Goal: Transaction & Acquisition: Purchase product/service

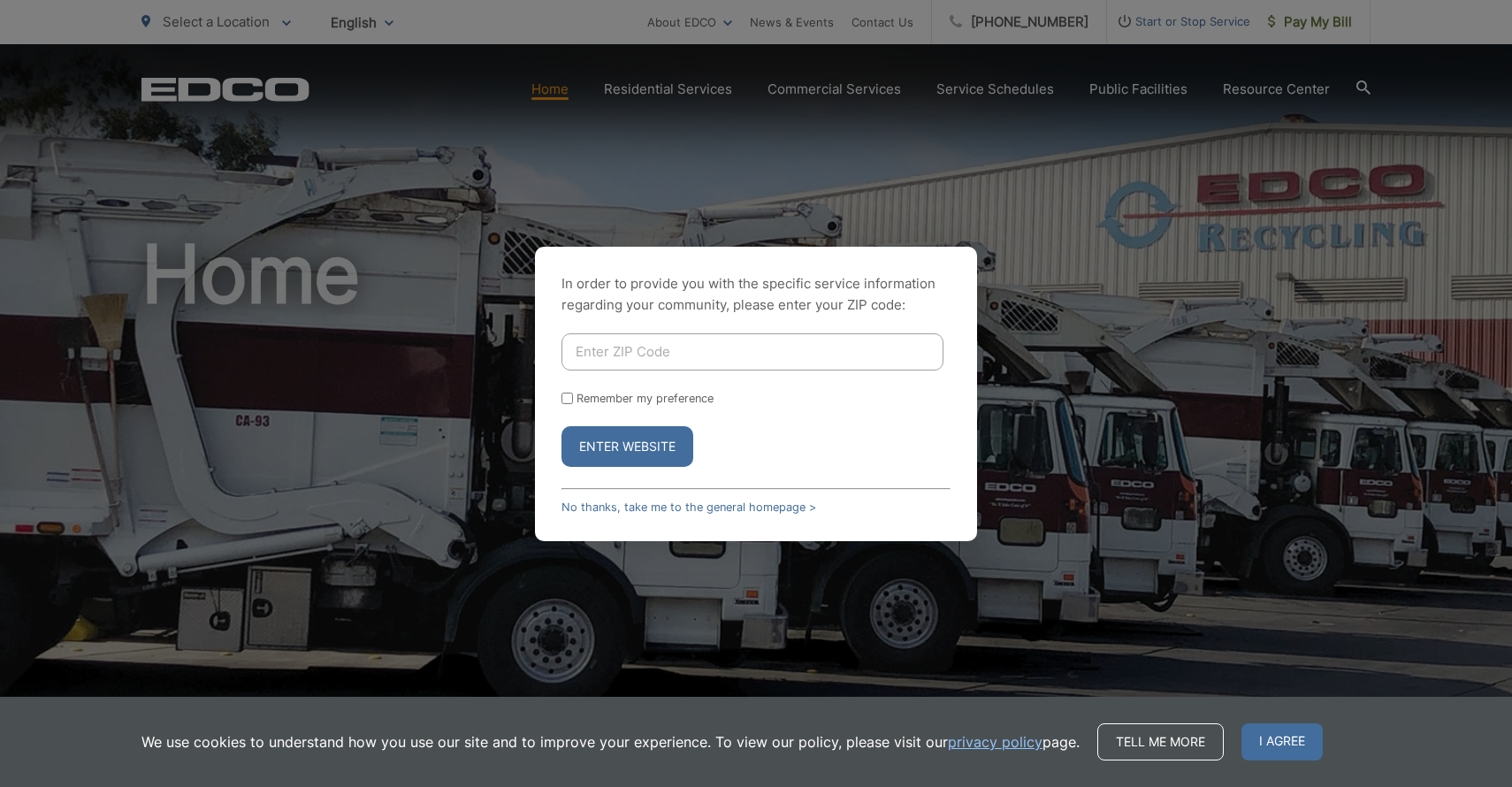
click at [388, 404] on div "In order to provide you with the specific service information regarding your co…" at bounding box center [756, 394] width 1512 height 787
click at [649, 352] on input "Enter ZIP Code" at bounding box center [752, 352] width 382 height 37
type input "92026"
click at [627, 446] on button "Enter Website" at bounding box center [627, 446] width 132 height 41
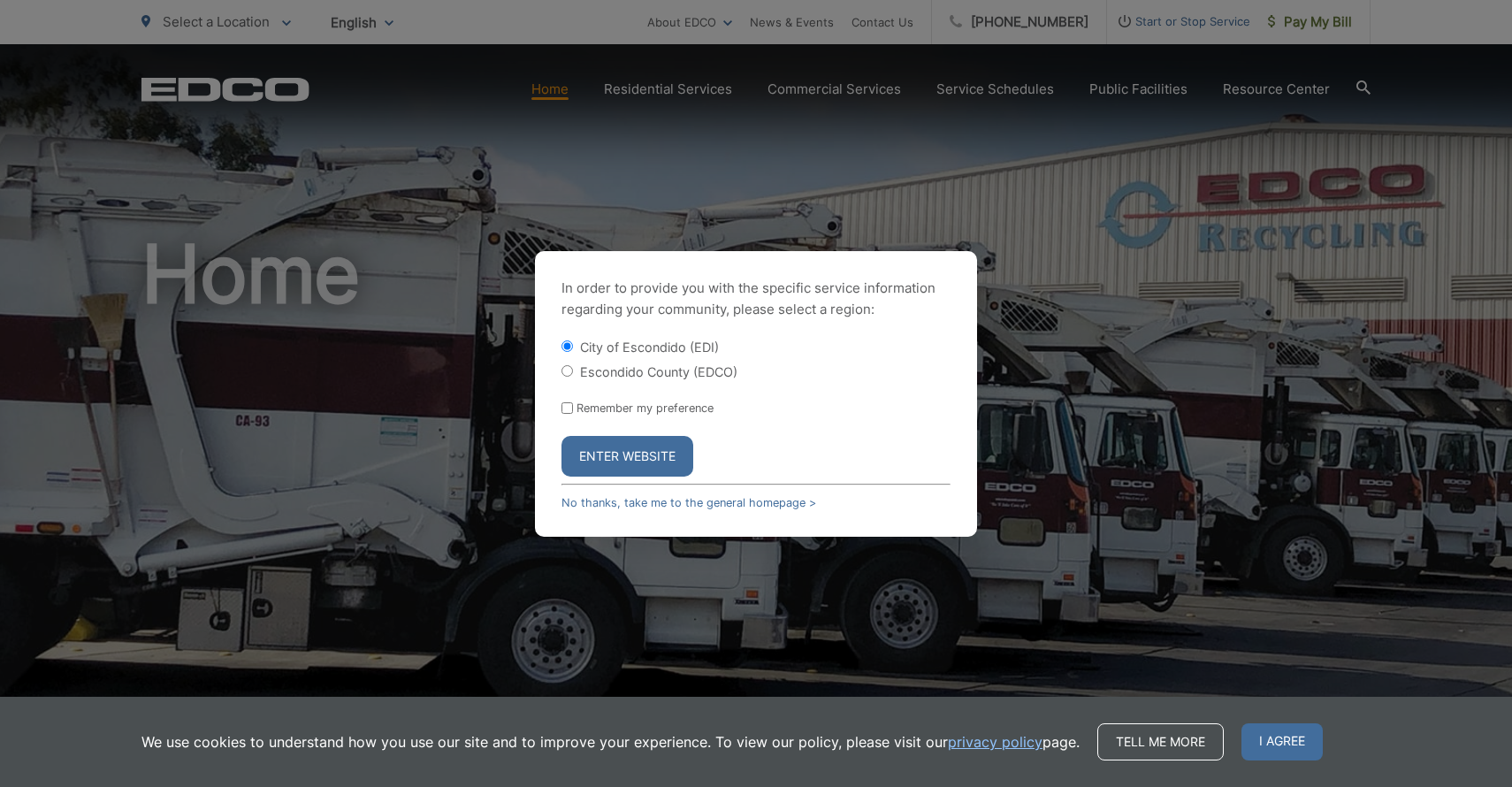
click at [572, 372] on input "Escondido County (EDCO)" at bounding box center [567, 371] width 11 height 11
radio input "true"
click at [599, 436] on button "Enter Website" at bounding box center [627, 455] width 132 height 41
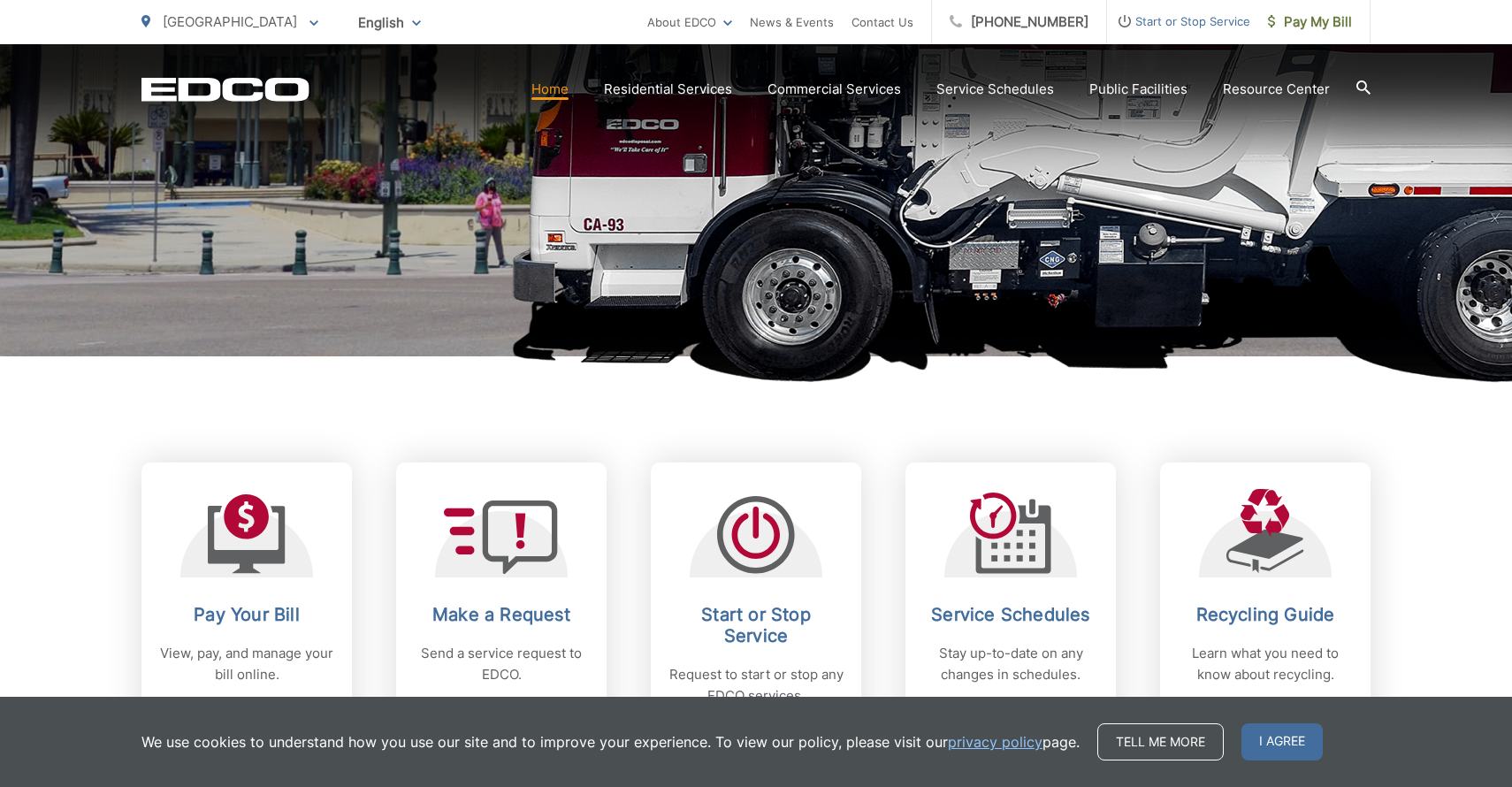
scroll to position [418, 0]
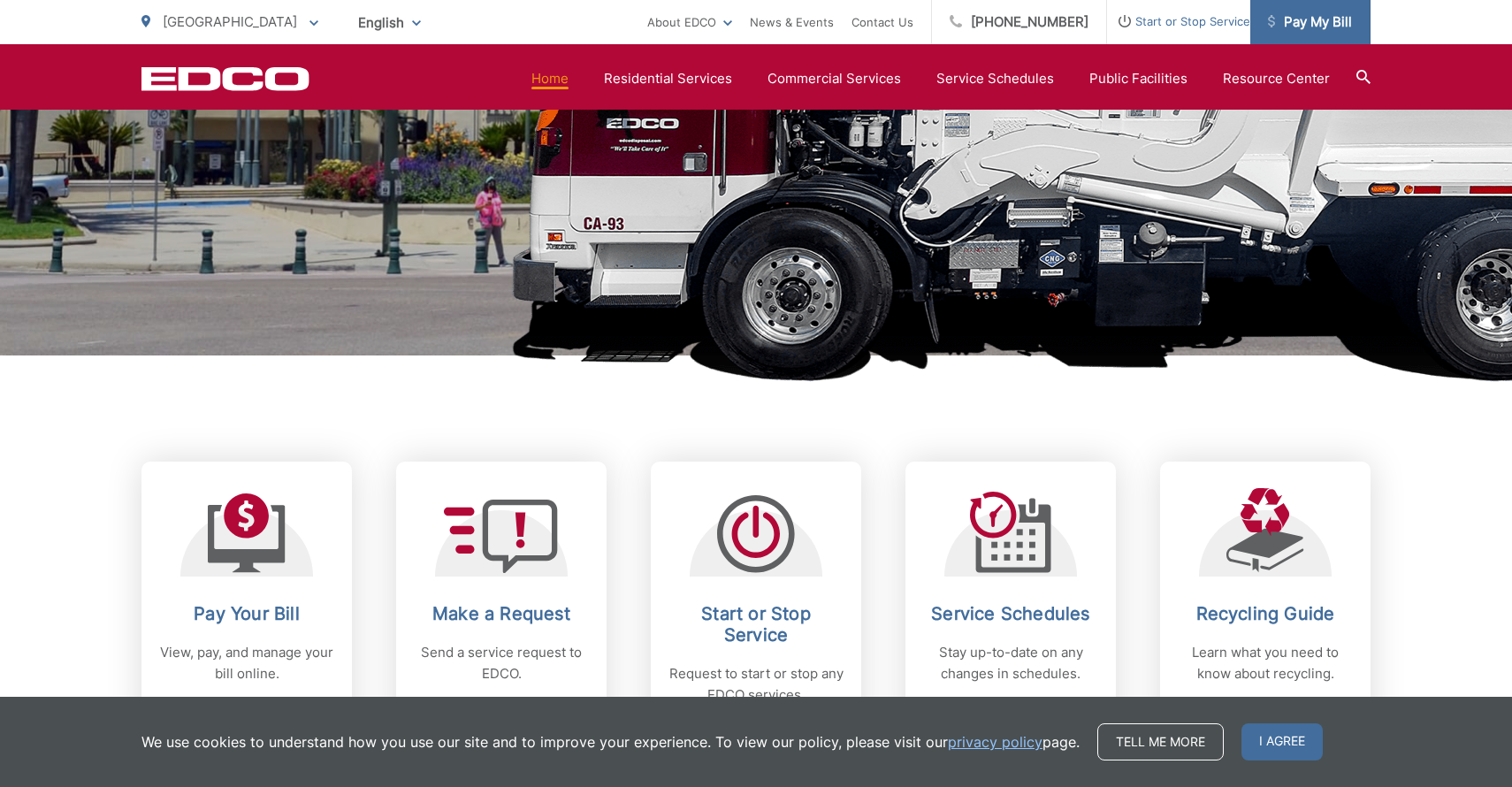
click at [1322, 19] on span "Pay My Bill" at bounding box center [1309, 22] width 84 height 21
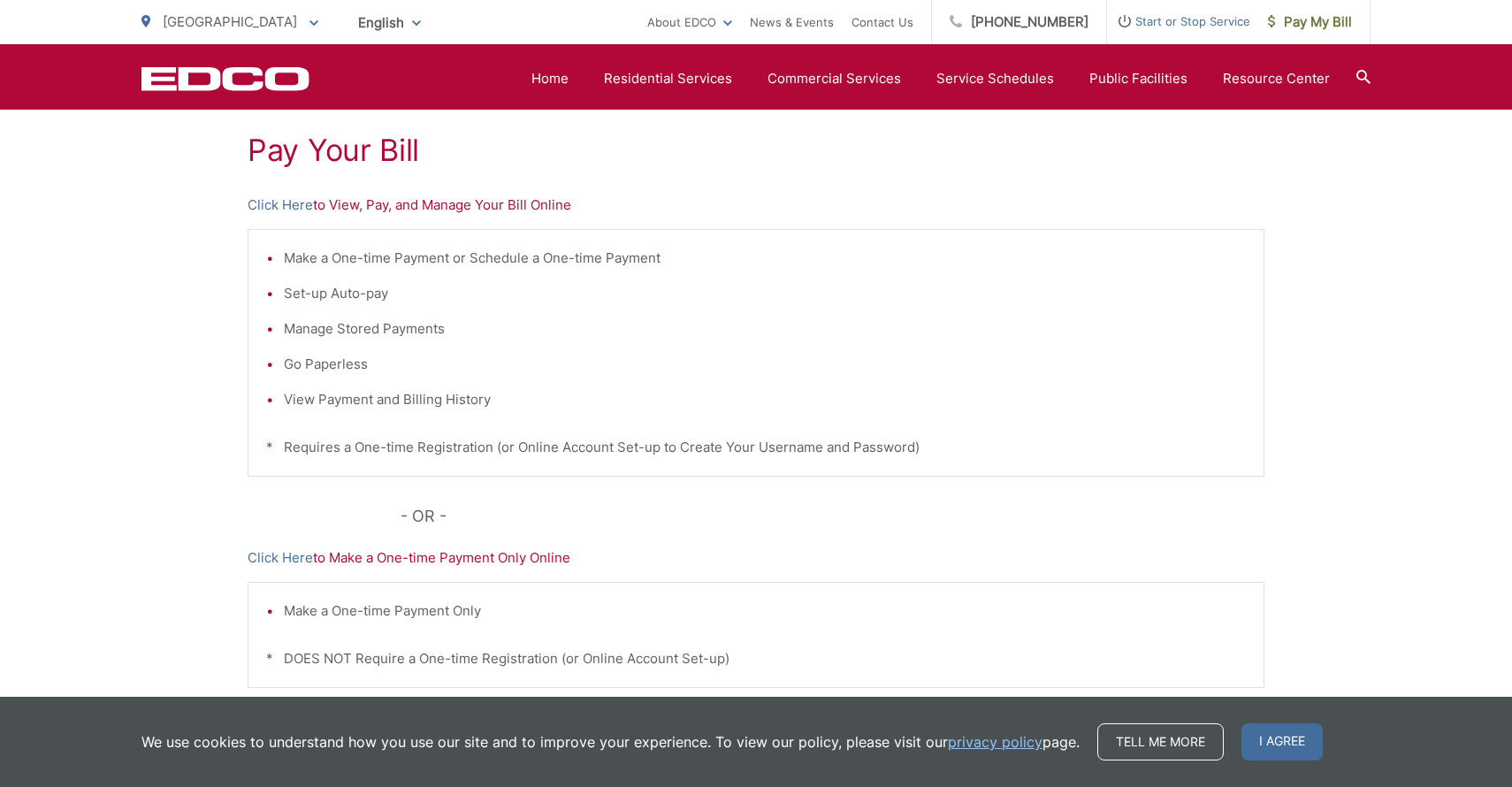
scroll to position [330, 0]
click at [285, 202] on link "Click Here" at bounding box center [280, 202] width 66 height 21
click at [1294, 19] on span "Pay My Bill" at bounding box center [1309, 22] width 84 height 21
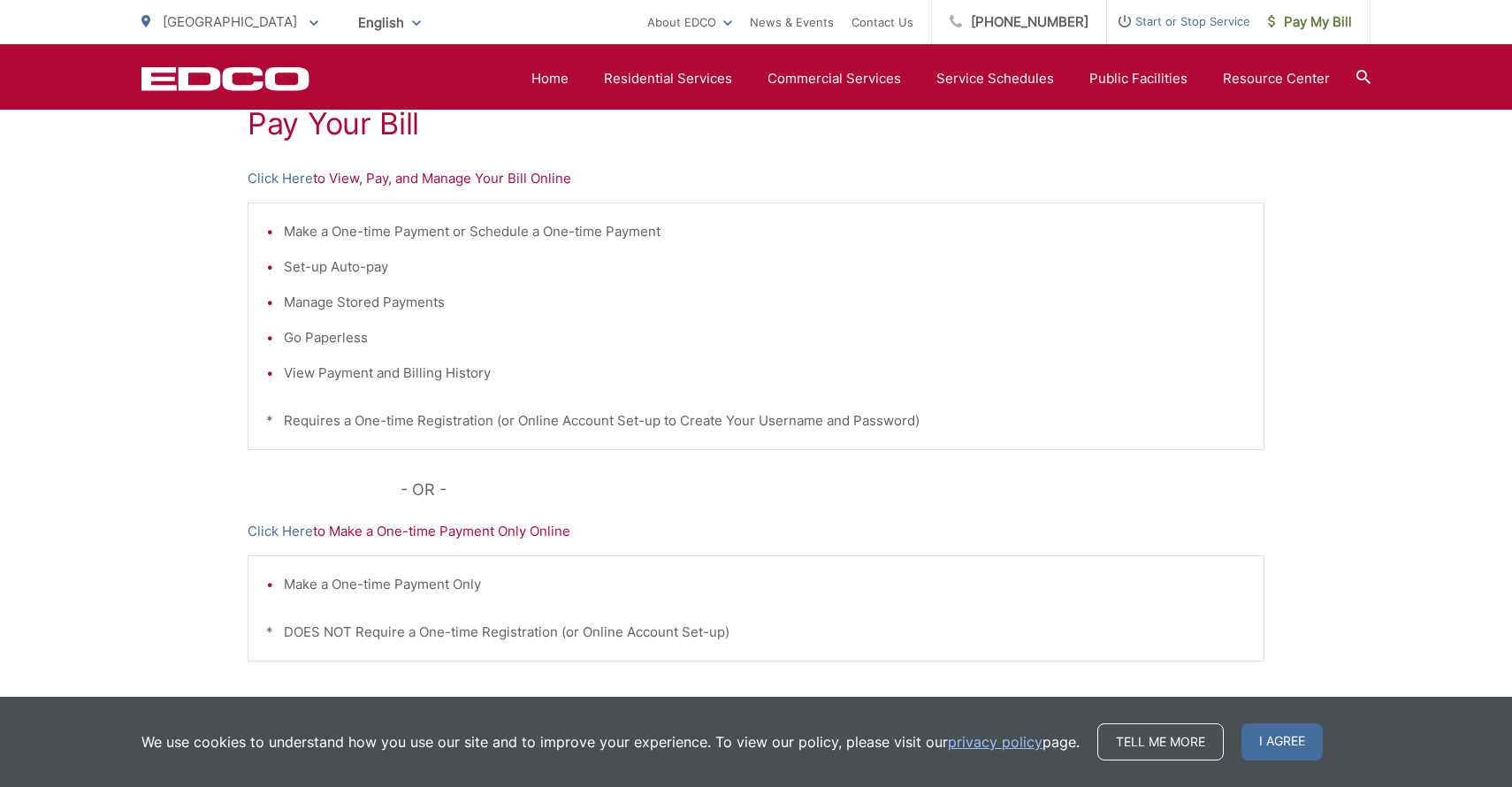
scroll to position [289, 0]
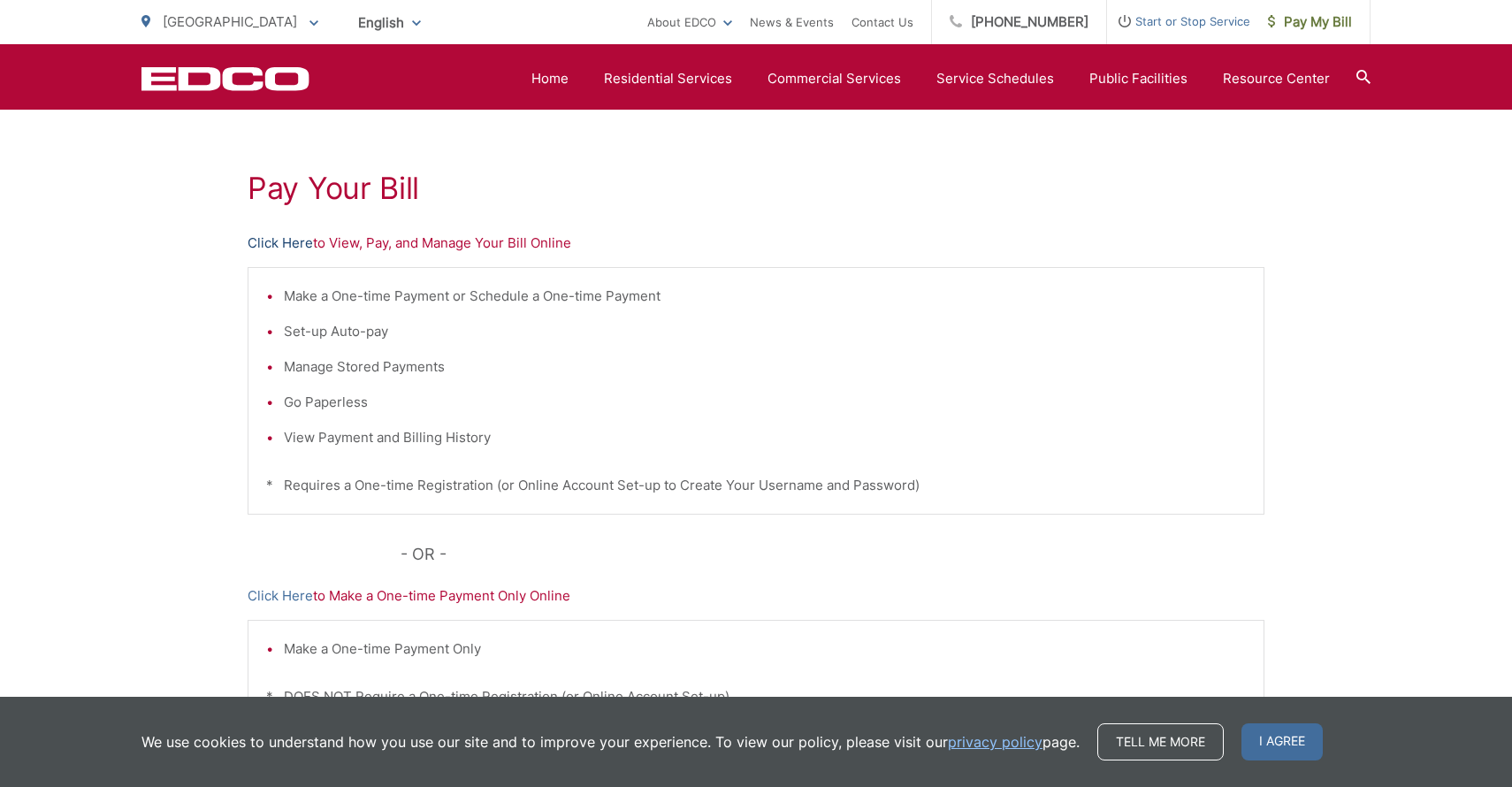
click at [289, 245] on link "Click Here" at bounding box center [280, 243] width 66 height 21
click at [273, 243] on link "Click Here" at bounding box center [280, 243] width 66 height 21
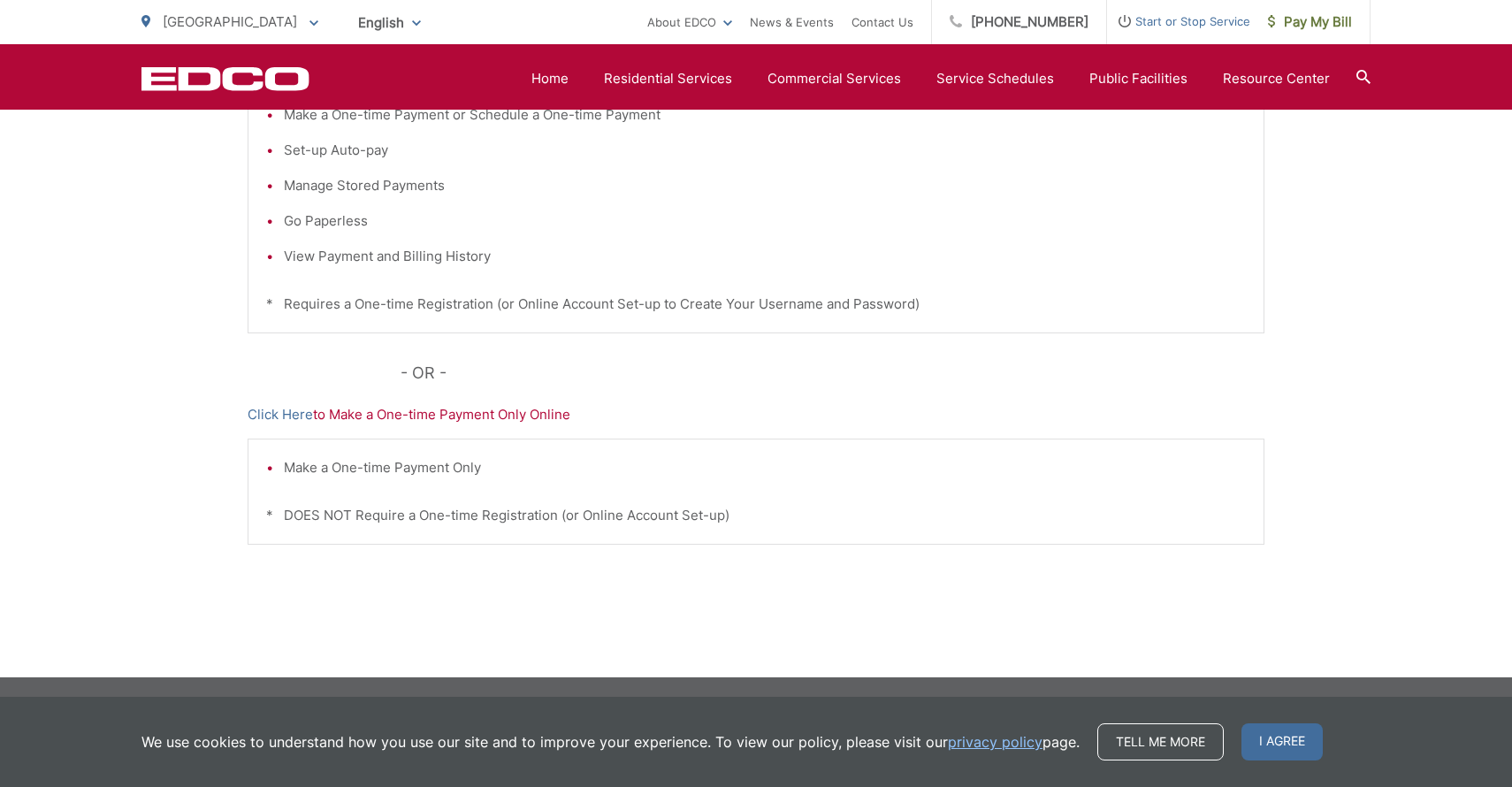
scroll to position [470, 0]
